Goal: Information Seeking & Learning: Compare options

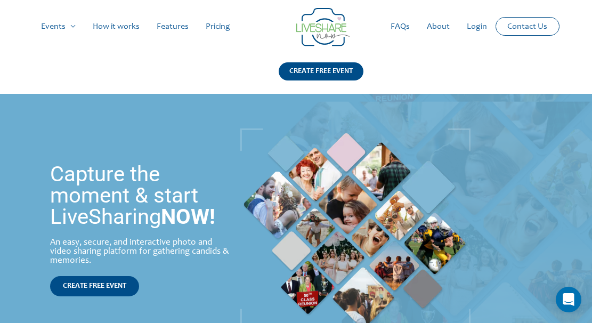
click at [226, 21] on link "Pricing" at bounding box center [218, 27] width 42 height 34
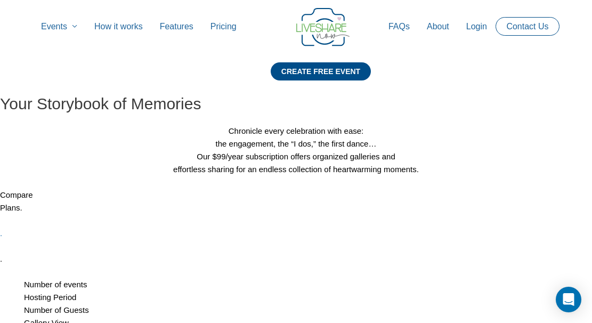
click at [367, 219] on p "Compare Plans. . ." at bounding box center [296, 227] width 592 height 77
